Goal: Transaction & Acquisition: Purchase product/service

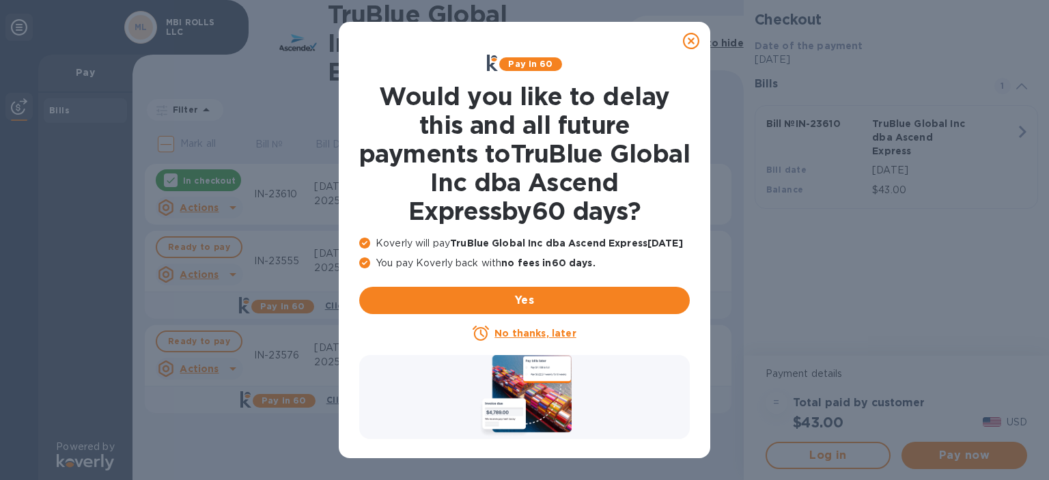
click at [538, 334] on u "No thanks, later" at bounding box center [534, 333] width 81 height 11
click at [560, 330] on u "No thanks, later" at bounding box center [534, 333] width 81 height 11
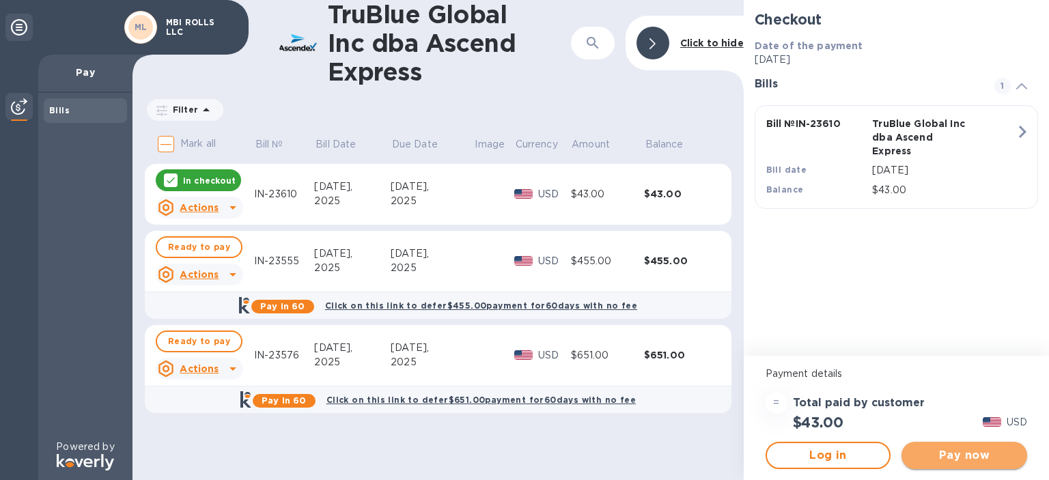
click at [937, 453] on span "Pay now" at bounding box center [964, 455] width 104 height 16
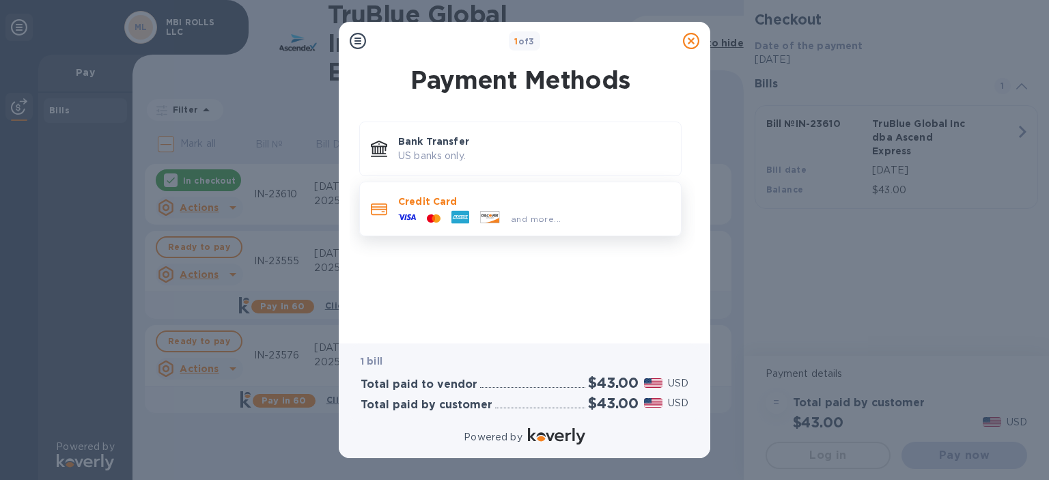
click at [511, 212] on div "and more..." at bounding box center [535, 219] width 61 height 14
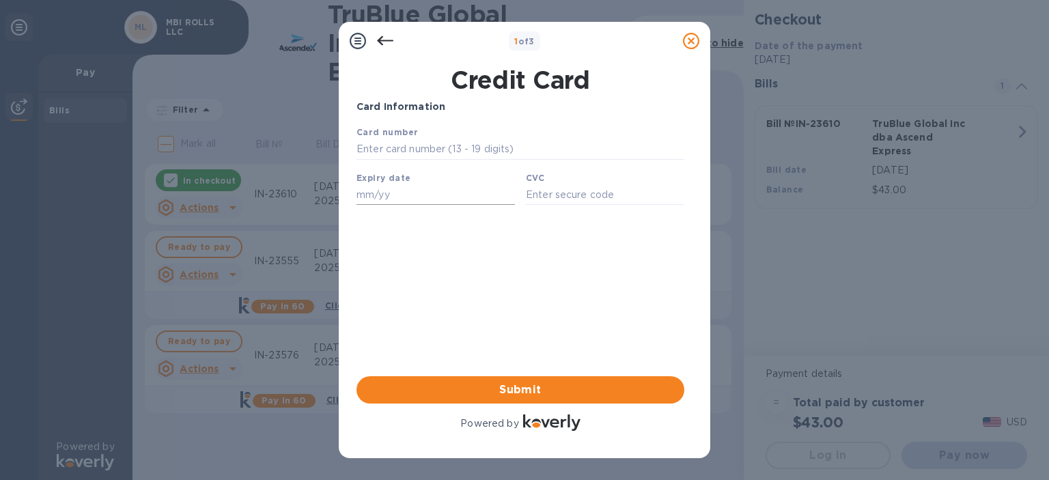
click at [416, 193] on input "text" at bounding box center [435, 194] width 158 height 20
type input "11/25"
type input "4482 1300 1668 0252"
type input "621"
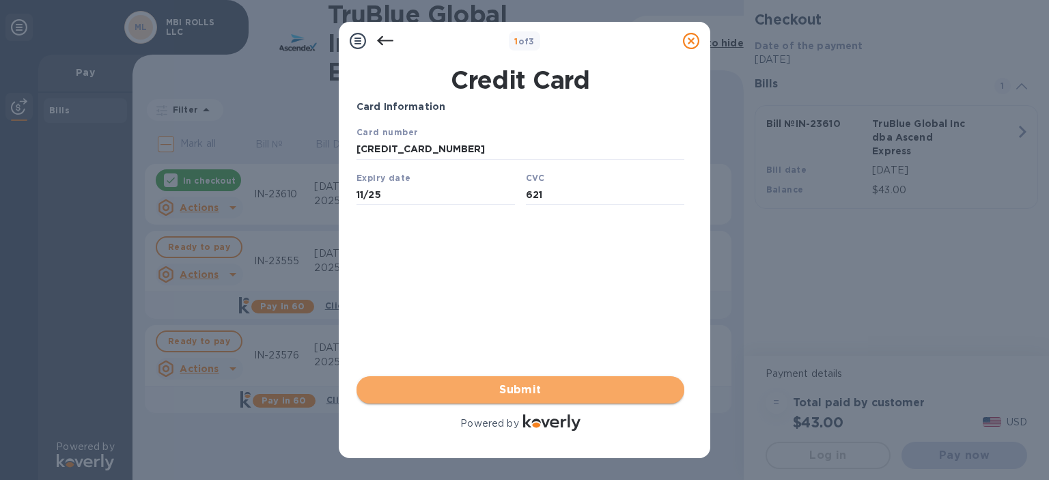
click at [546, 390] on span "Submit" at bounding box center [520, 390] width 306 height 16
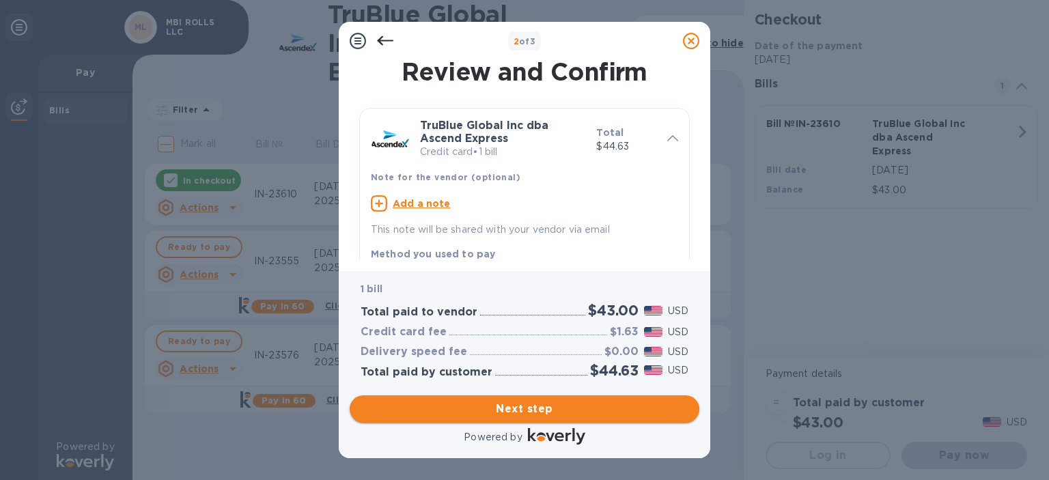
click at [496, 410] on span "Next step" at bounding box center [524, 409] width 328 height 16
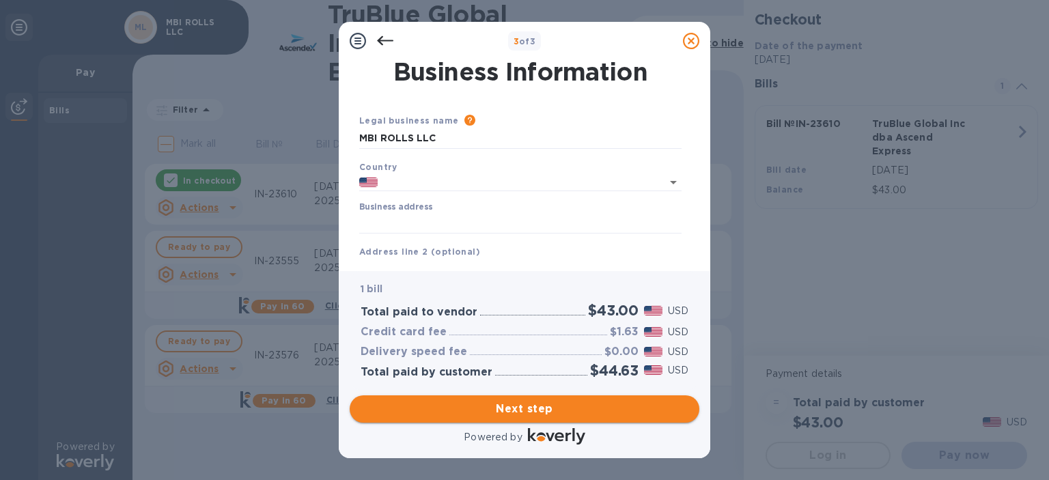
type input "United States"
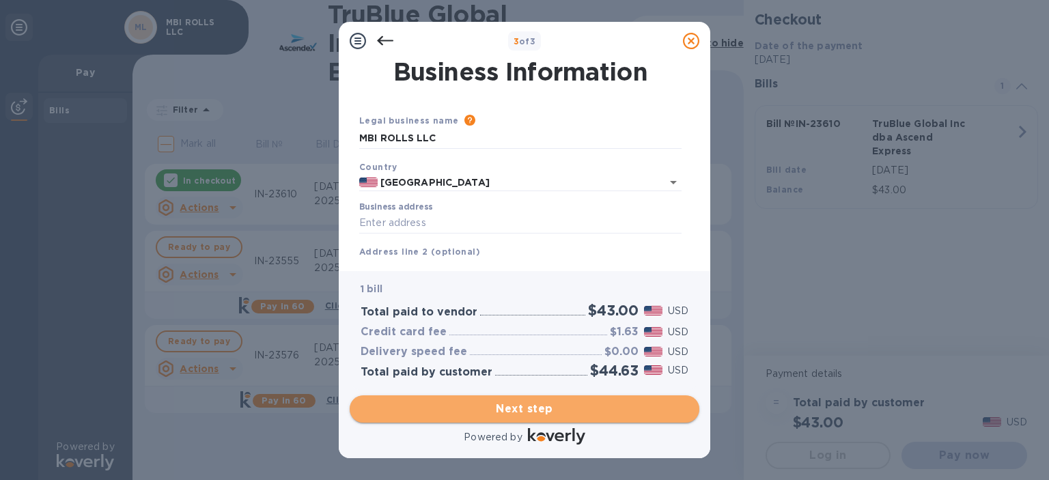
click at [573, 408] on span "Next step" at bounding box center [524, 409] width 328 height 16
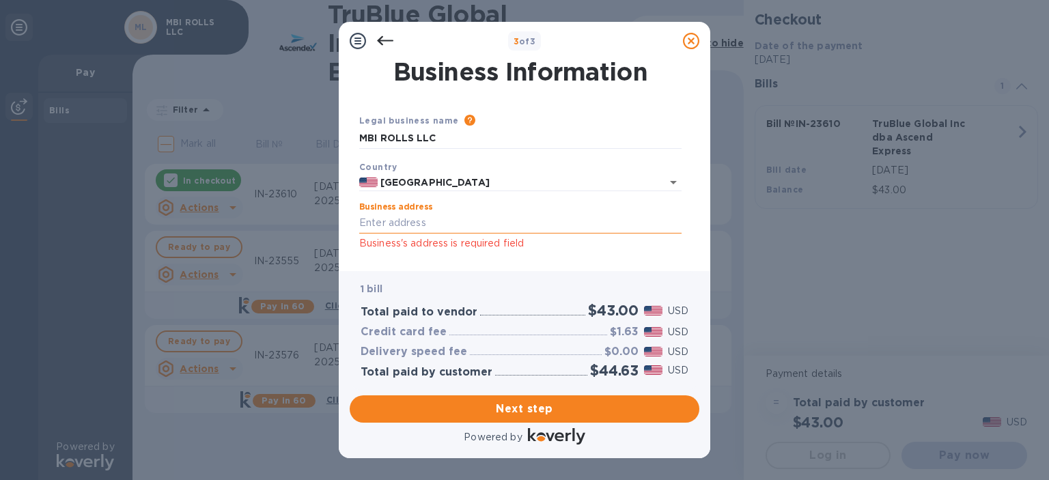
click at [459, 217] on input "Business address" at bounding box center [520, 223] width 322 height 20
type input "14023 Northeast 8th Street"
type input "Bellevue"
type input "WA"
type input "98005"
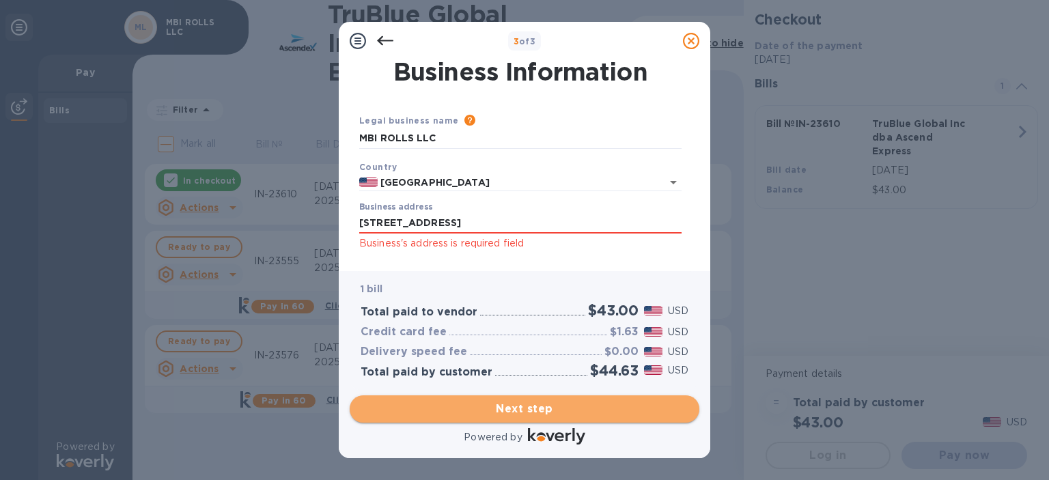
click at [552, 414] on span "Next step" at bounding box center [524, 409] width 328 height 16
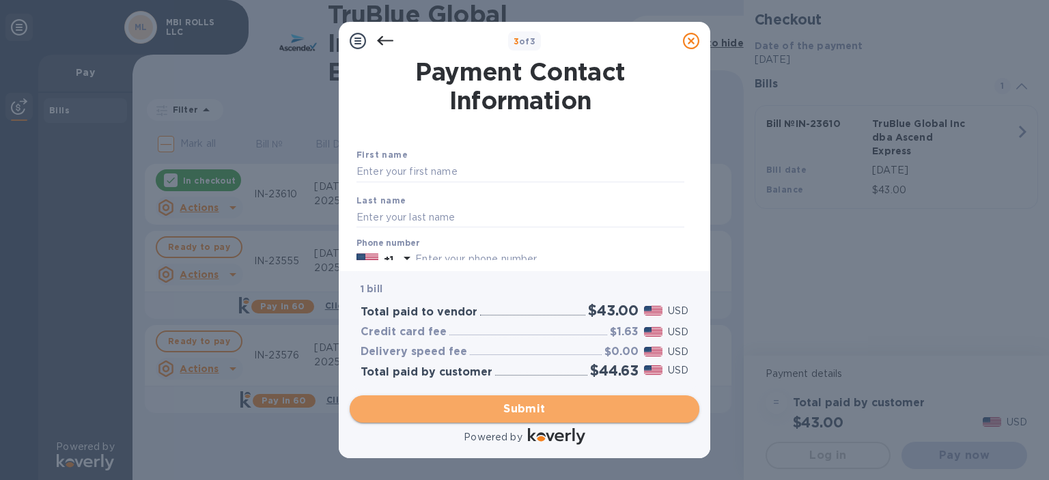
click at [550, 408] on span "Submit" at bounding box center [524, 409] width 328 height 16
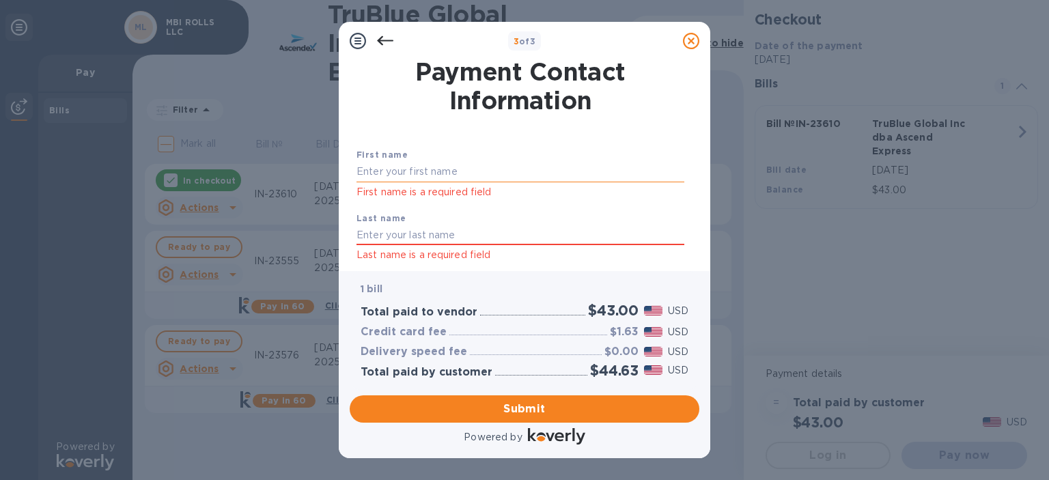
click at [387, 162] on input "text" at bounding box center [520, 172] width 328 height 20
type input "Yuko"
type input "Sano"
type input "4256471560"
type input "[EMAIL_ADDRESS][DOMAIN_NAME]"
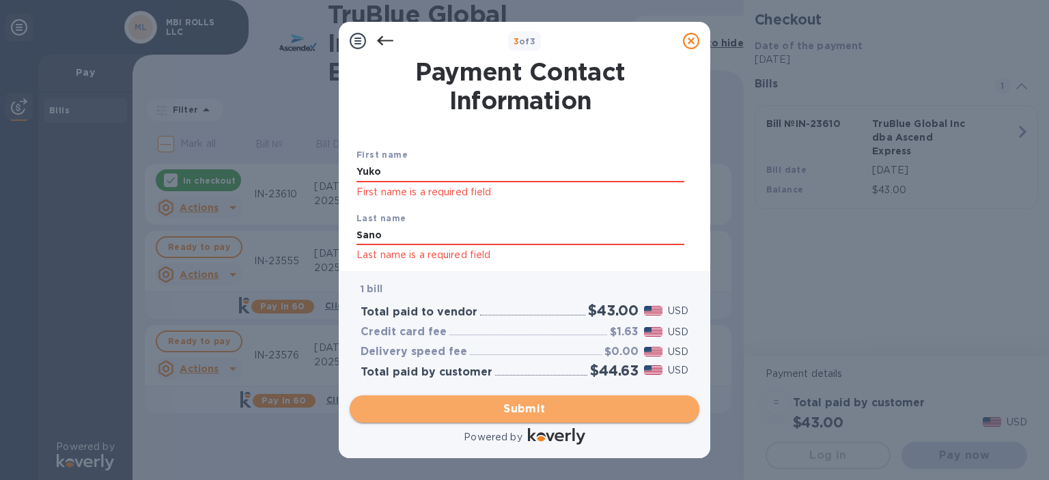
click at [539, 411] on span "Submit" at bounding box center [524, 409] width 328 height 16
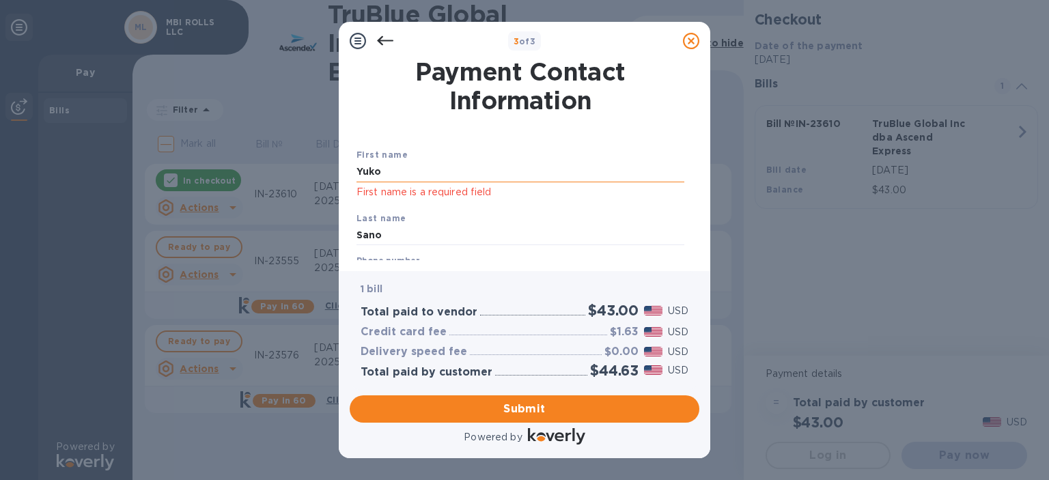
click at [401, 167] on input "Yuko" at bounding box center [520, 172] width 328 height 20
drag, startPoint x: 401, startPoint y: 167, endPoint x: 483, endPoint y: 119, distance: 94.8
click at [288, 165] on div "3 of 3 Payment Contact Information First name Yuko First name is a required fie…" at bounding box center [524, 240] width 1049 height 480
type input "Yuko"
click at [601, 403] on span "Submit" at bounding box center [524, 409] width 328 height 16
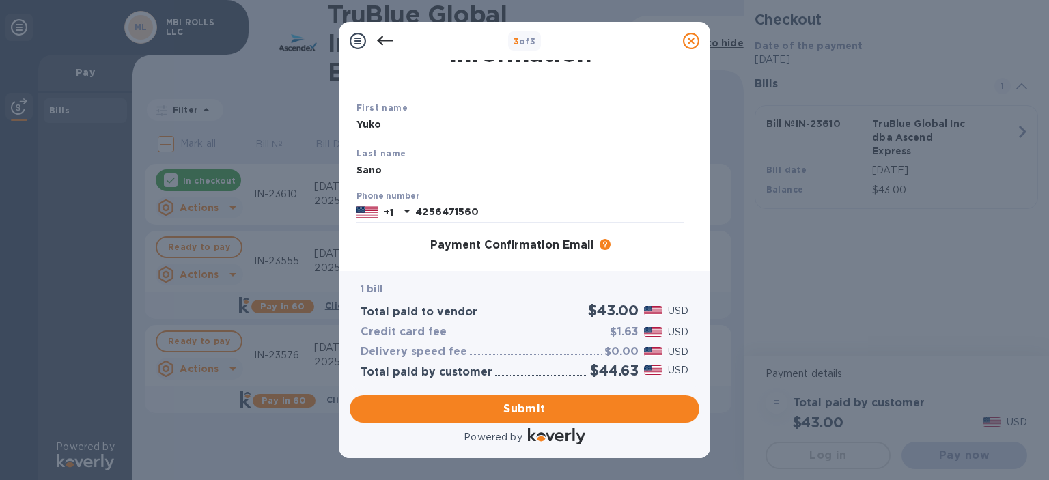
scroll to position [68, 0]
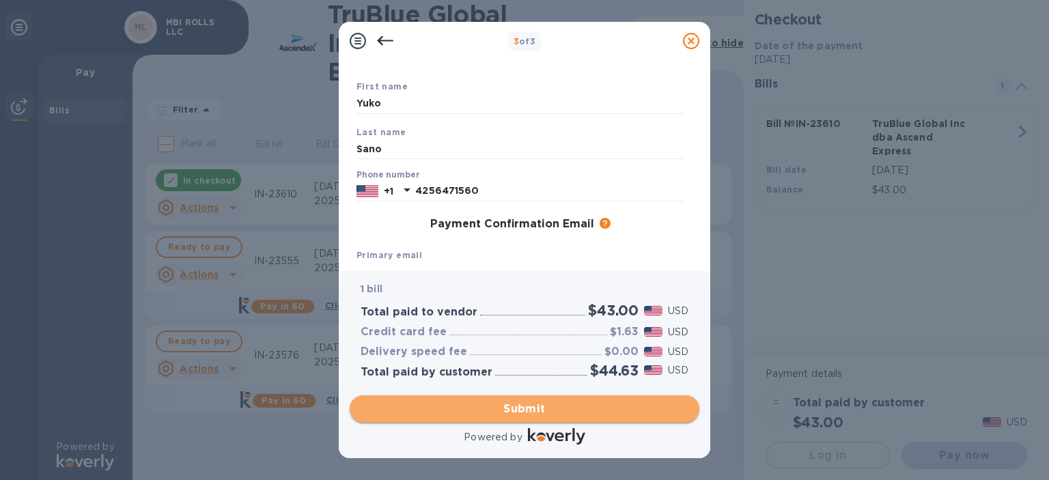
click at [504, 420] on button "Submit" at bounding box center [525, 408] width 350 height 27
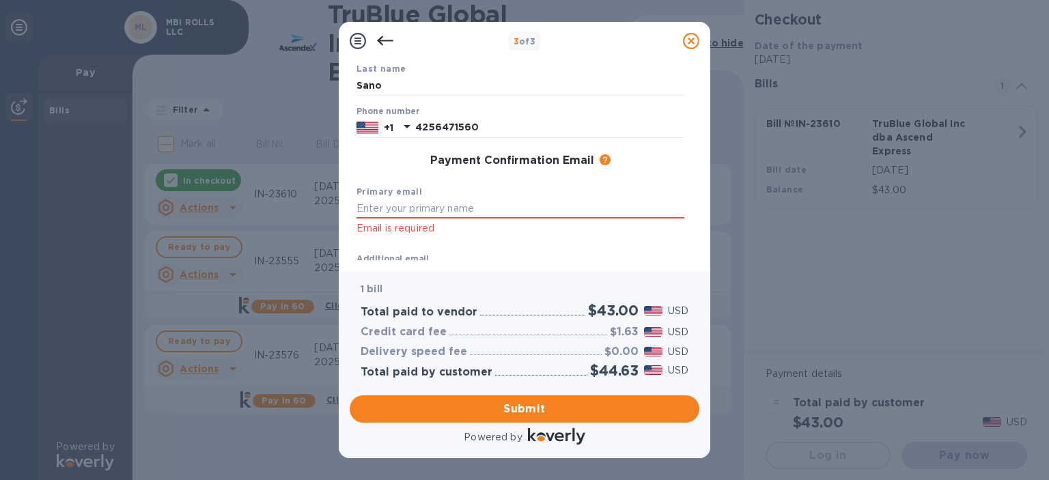
scroll to position [239, 0]
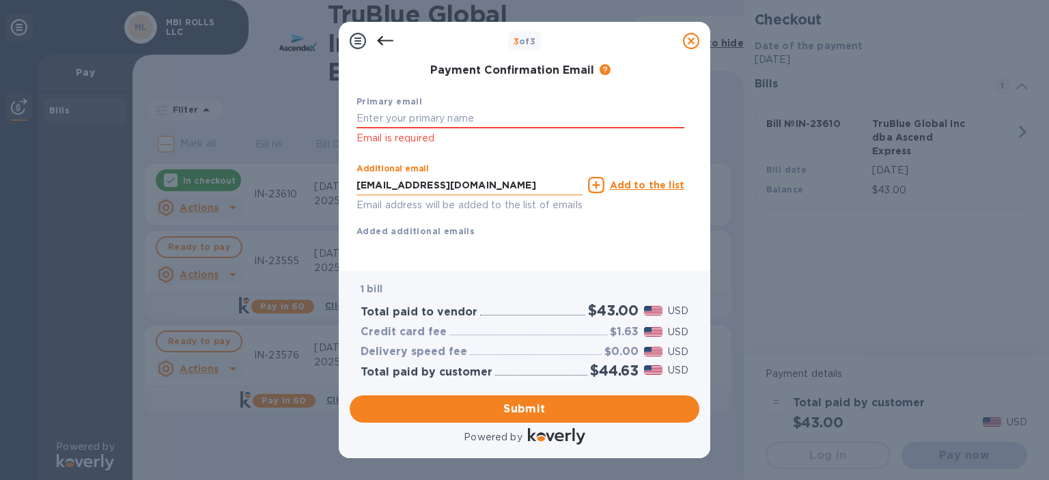
click at [472, 175] on input "[EMAIL_ADDRESS][DOMAIN_NAME]" at bounding box center [469, 185] width 226 height 20
click at [462, 109] on input "text" at bounding box center [520, 119] width 328 height 20
drag, startPoint x: 468, startPoint y: 169, endPoint x: 234, endPoint y: 144, distance: 235.5
click at [254, 159] on div "3 of 3 Payment Contact Information First name Yuko Last name Sano Phone number …" at bounding box center [524, 240] width 1049 height 480
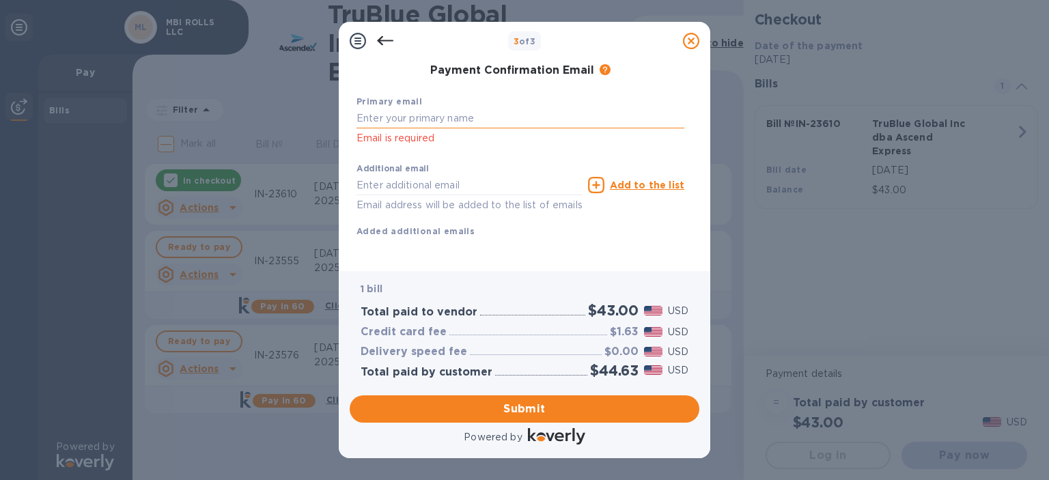
click at [387, 109] on input "text" at bounding box center [520, 119] width 328 height 20
paste input "[EMAIL_ADDRESS][DOMAIN_NAME]"
type input "[EMAIL_ADDRESS][DOMAIN_NAME]"
click at [478, 406] on span "Submit" at bounding box center [524, 409] width 328 height 16
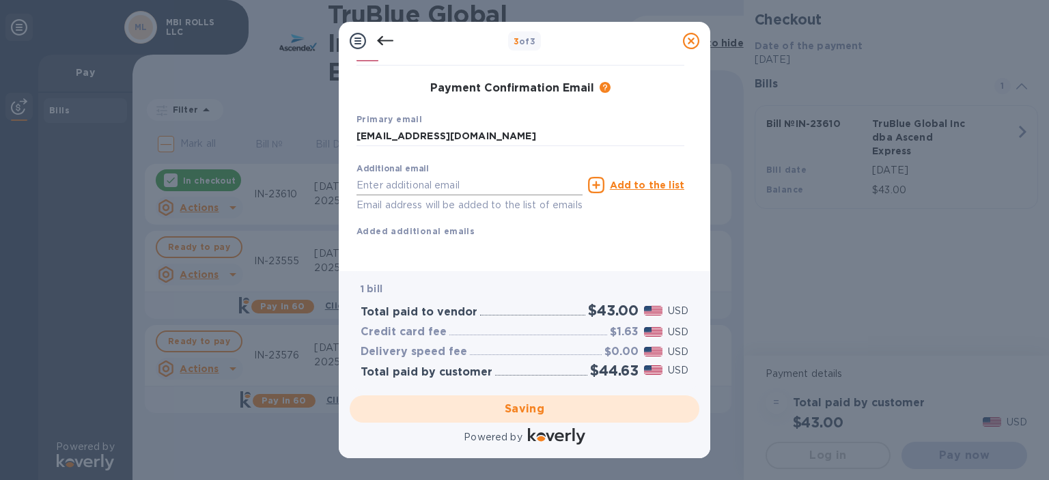
click at [395, 175] on input "text" at bounding box center [469, 185] width 226 height 20
paste input "[EMAIL_ADDRESS][DOMAIN_NAME]"
type input "[EMAIL_ADDRESS][DOMAIN_NAME]"
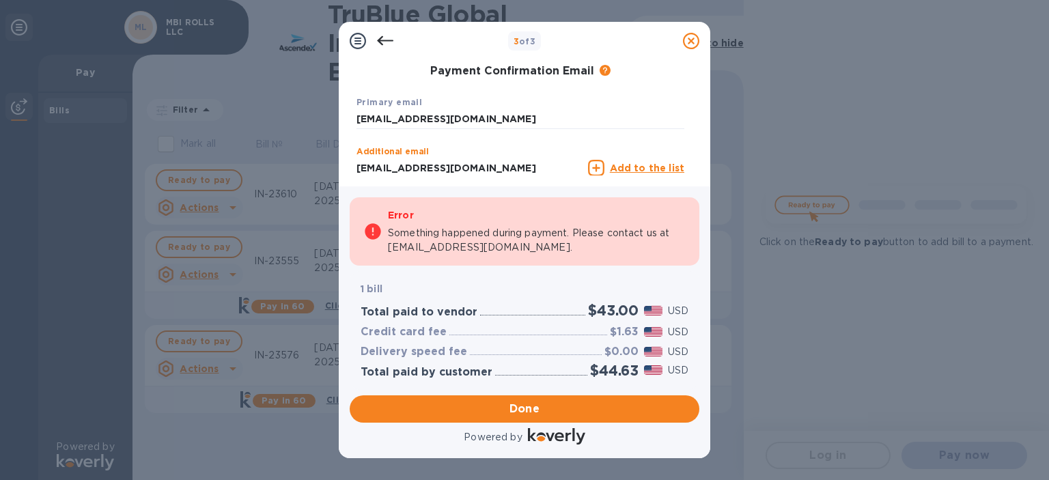
scroll to position [232, 0]
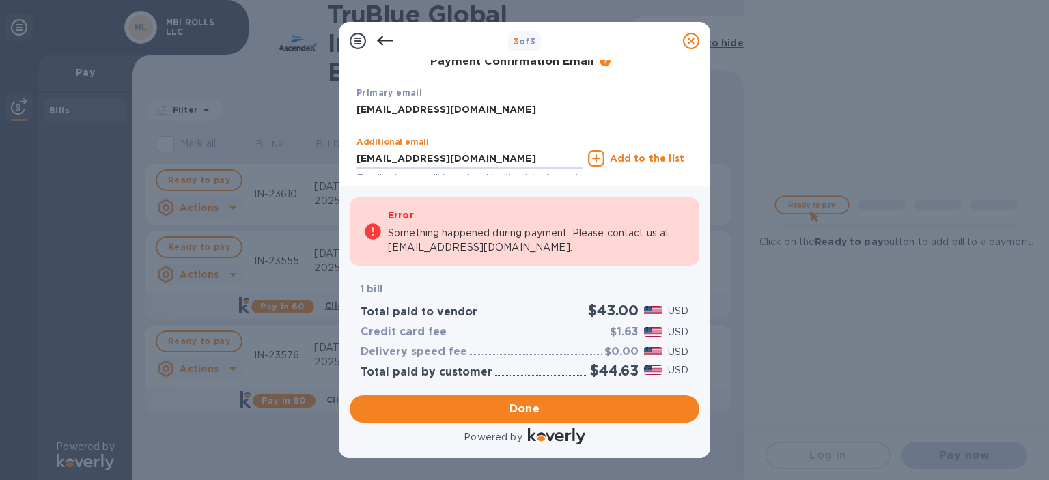
drag, startPoint x: 467, startPoint y: 168, endPoint x: 309, endPoint y: 161, distance: 158.5
click at [315, 166] on div "3 of 3 Payment Contact Information First name Yuko Last name Sano Phone number …" at bounding box center [524, 240] width 1049 height 480
click at [558, 406] on span "Submit" at bounding box center [524, 409] width 328 height 16
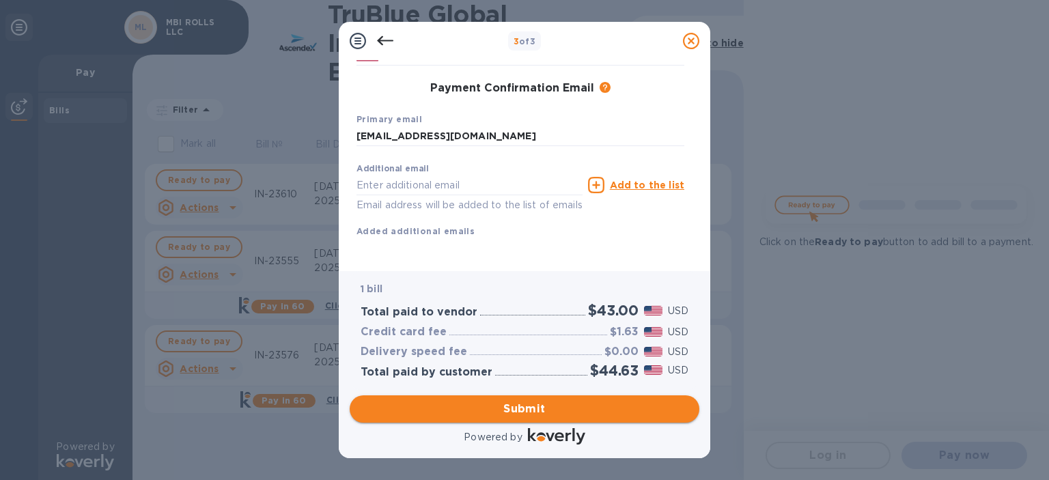
scroll to position [221, 0]
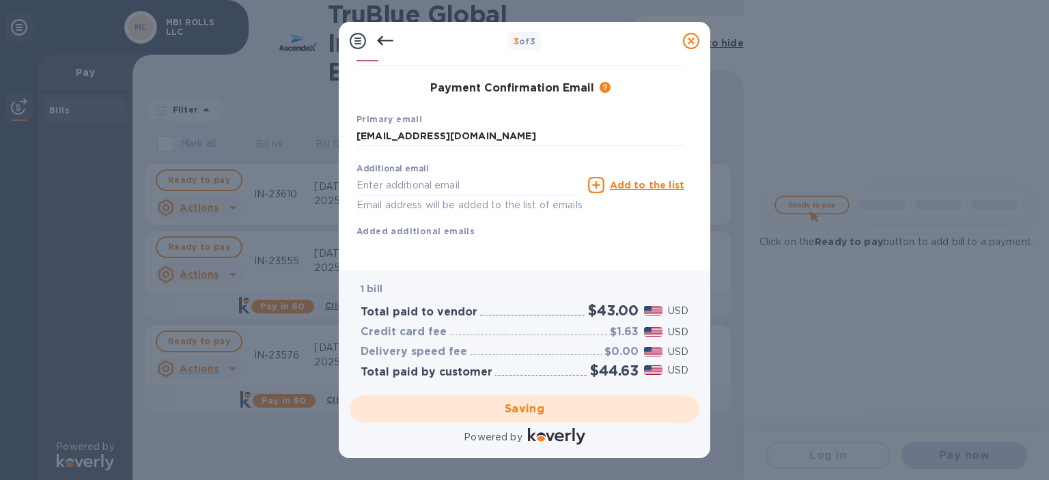
drag, startPoint x: 433, startPoint y: 35, endPoint x: 0, endPoint y: -68, distance: 445.0
click at [0, 0] on html "3 of 3 Payment Contact Information First name Yuko Last name Sano Phone number …" at bounding box center [524, 240] width 1049 height 480
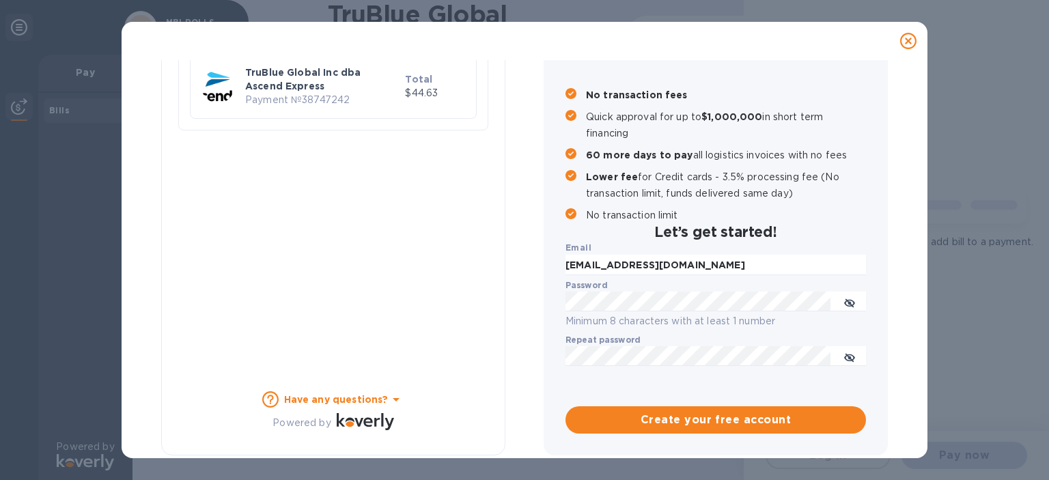
scroll to position [147, 0]
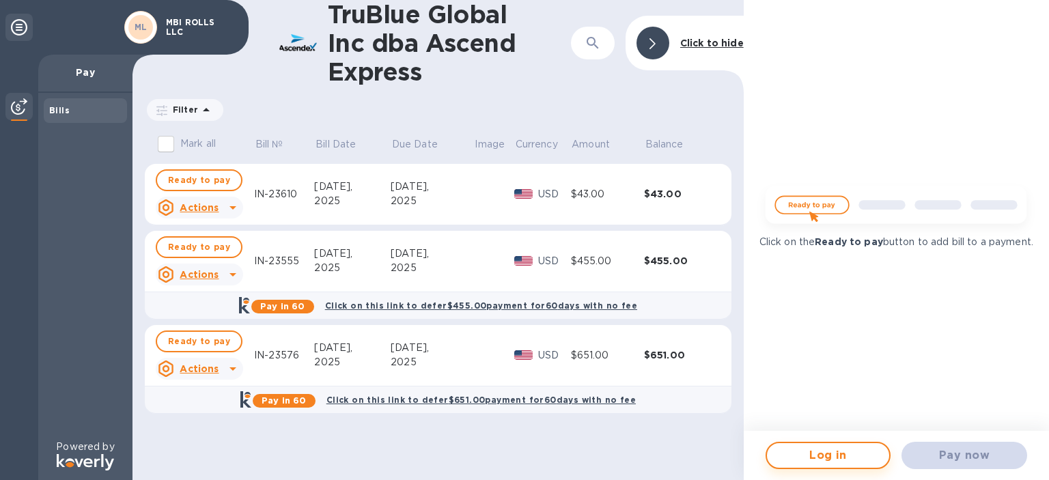
click at [817, 459] on span "Log in" at bounding box center [828, 455] width 101 height 16
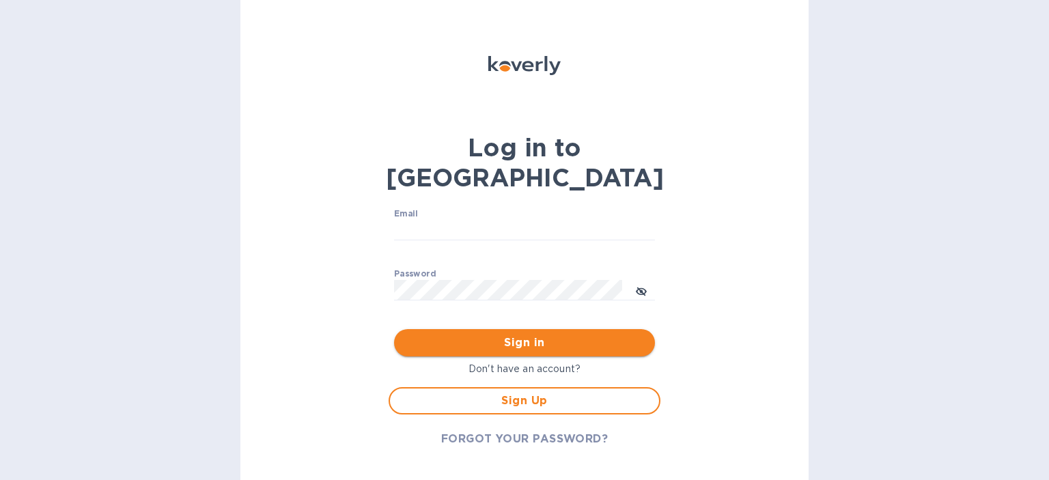
type input "[EMAIL_ADDRESS][DOMAIN_NAME]"
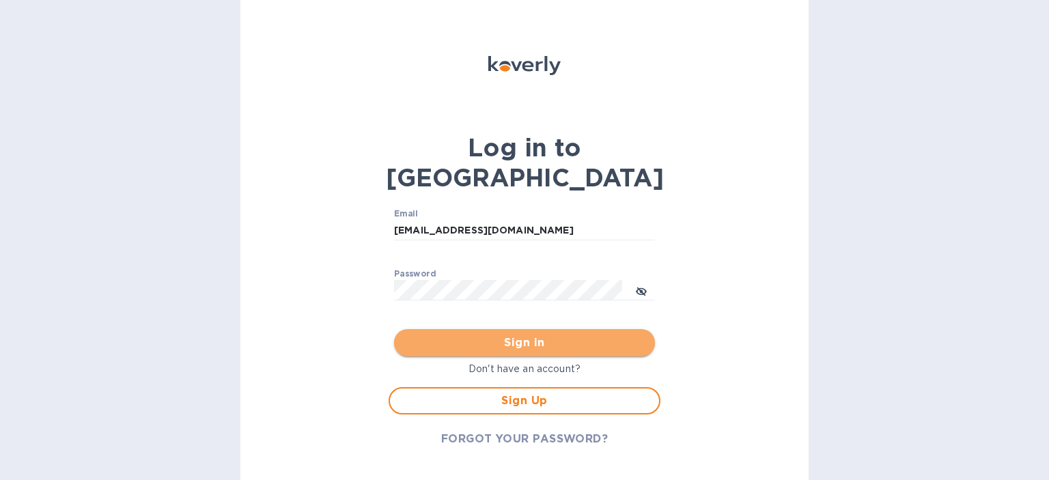
click at [429, 335] on span "Sign in" at bounding box center [524, 343] width 239 height 16
